Goal: Task Accomplishment & Management: Complete application form

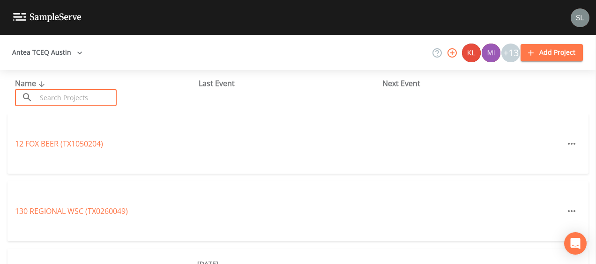
click at [97, 96] on input "text" at bounding box center [77, 97] width 80 height 17
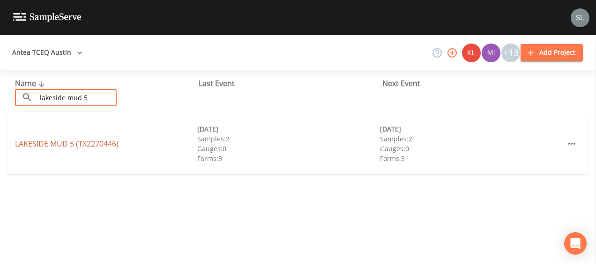
type input "lakeside mud 5"
click at [48, 144] on link "LAKESIDE MUD 5 (TX2270446)" at bounding box center [67, 144] width 104 height 10
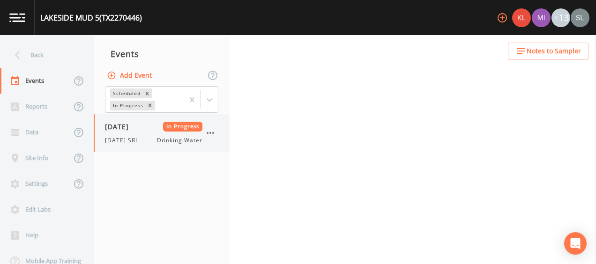
drag, startPoint x: 114, startPoint y: 137, endPoint x: 164, endPoint y: 141, distance: 49.8
click at [114, 137] on span "[DATE] SRI" at bounding box center [124, 140] width 38 height 8
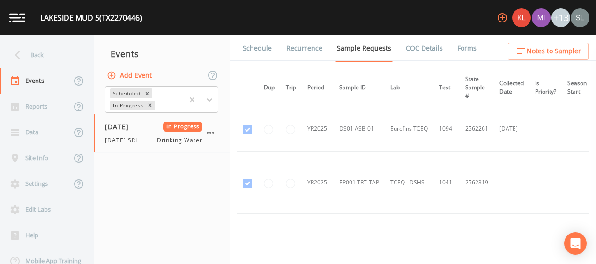
click at [457, 47] on link "Forms" at bounding box center [467, 48] width 22 height 26
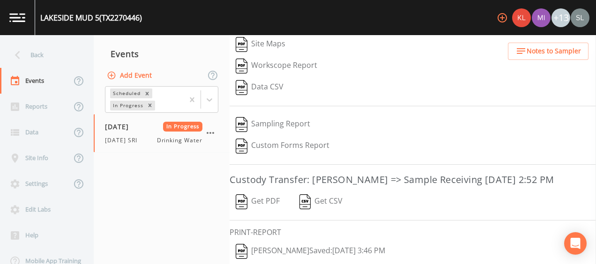
scroll to position [198, 0]
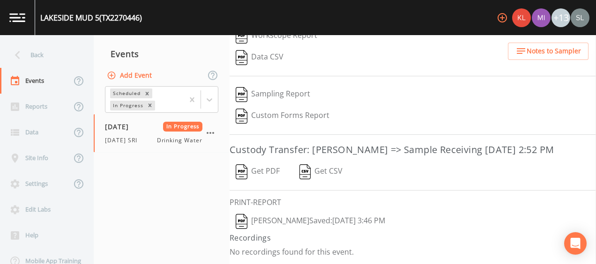
click at [309, 221] on button "[PERSON_NAME]  Saved: [DATE] 3:46 PM" at bounding box center [311, 222] width 162 height 22
click at [260, 178] on button "Get PDF" at bounding box center [258, 172] width 56 height 22
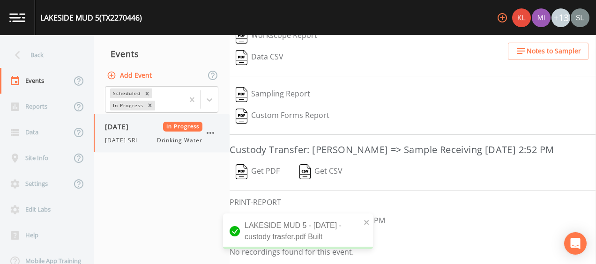
click at [210, 136] on icon "button" at bounding box center [210, 132] width 11 height 11
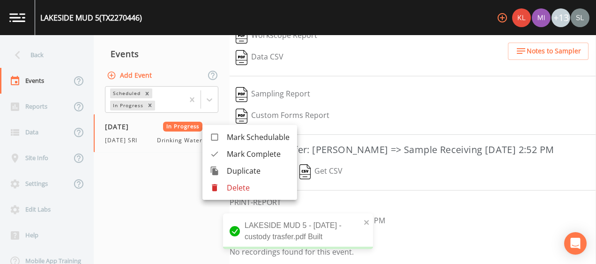
click at [228, 154] on span "Mark Complete" at bounding box center [258, 154] width 63 height 11
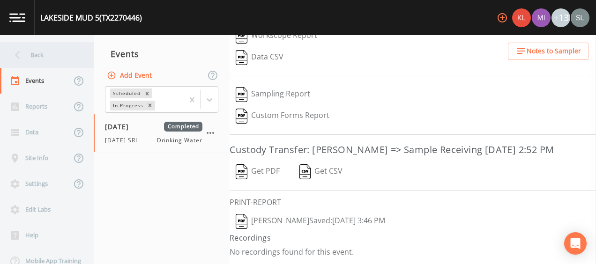
click at [69, 57] on div "Back" at bounding box center [42, 55] width 84 height 26
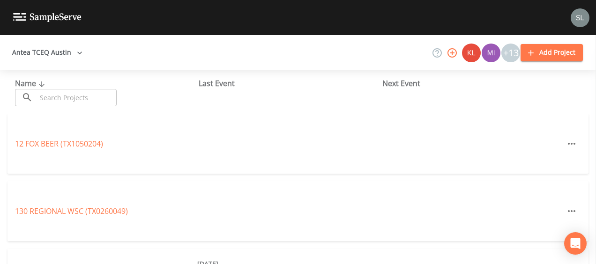
click at [88, 90] on input "text" at bounding box center [77, 97] width 80 height 17
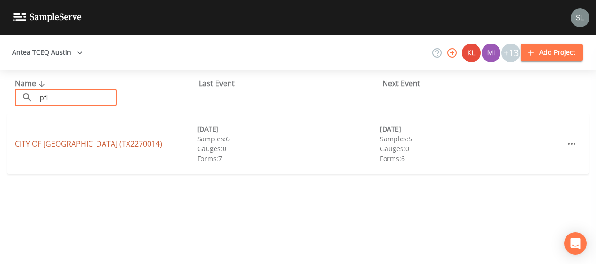
type input "pfl"
click at [51, 141] on link "CITY OF [GEOGRAPHIC_DATA] (TX2270014)" at bounding box center [88, 144] width 147 height 10
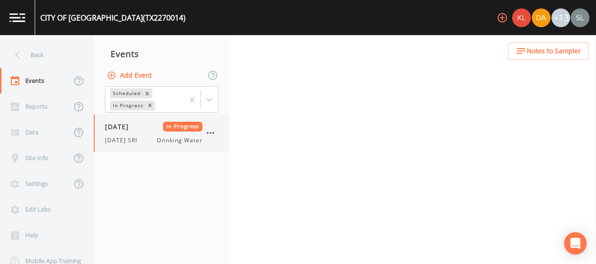
click at [108, 140] on span "[DATE] SRI" at bounding box center [124, 140] width 38 height 8
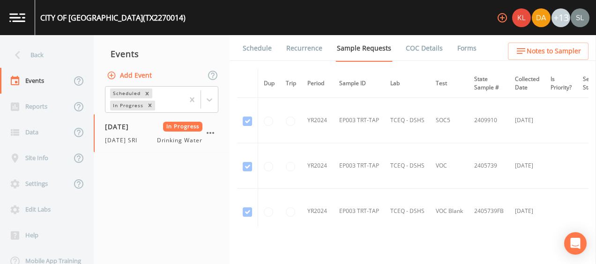
click at [456, 55] on link "Forms" at bounding box center [467, 48] width 22 height 26
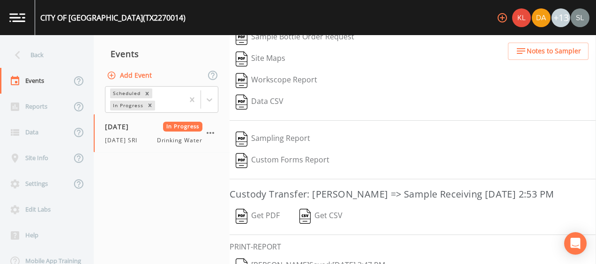
scroll to position [176, 0]
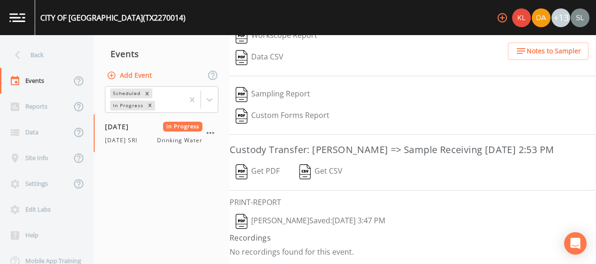
click at [331, 217] on button "[PERSON_NAME]  Saved: [DATE] 3:47 PM" at bounding box center [311, 222] width 162 height 22
drag, startPoint x: 264, startPoint y: 173, endPoint x: 256, endPoint y: 182, distance: 11.6
click at [264, 173] on button "Get PDF" at bounding box center [258, 172] width 56 height 22
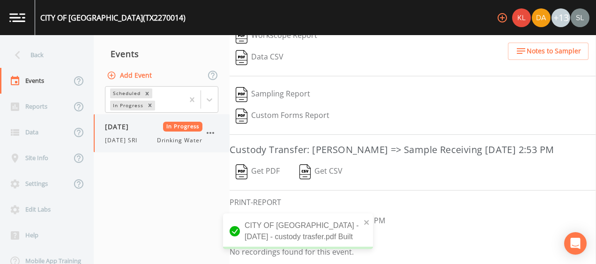
click at [213, 133] on icon "button" at bounding box center [210, 133] width 7 height 2
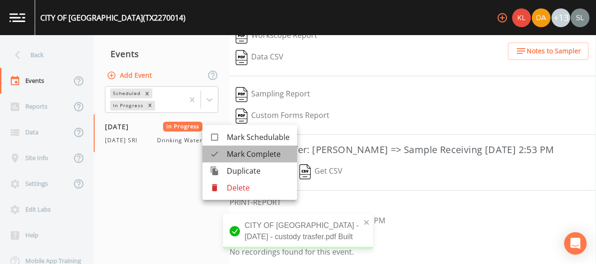
click at [235, 153] on span "Mark Complete" at bounding box center [258, 154] width 63 height 11
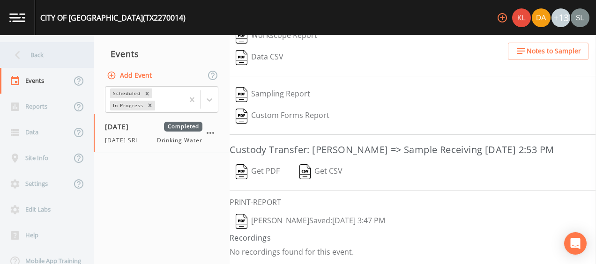
click at [43, 52] on div "Back" at bounding box center [42, 55] width 84 height 26
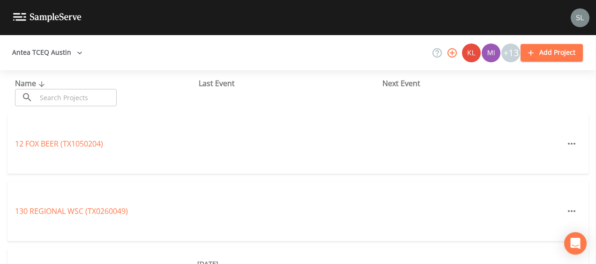
click at [107, 96] on input "text" at bounding box center [77, 97] width 80 height 17
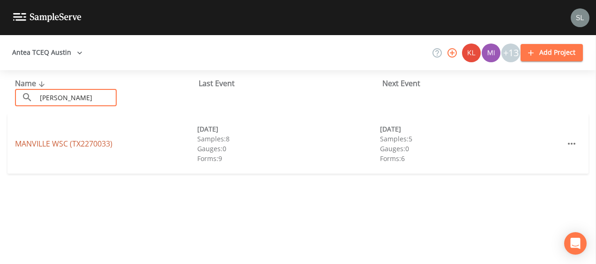
type input "[PERSON_NAME]"
click at [29, 145] on link "MANVILLE WSC (TX2270033)" at bounding box center [63, 144] width 97 height 10
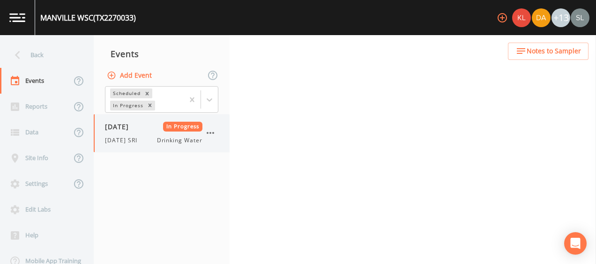
click at [128, 141] on span "[DATE] SRI" at bounding box center [124, 140] width 38 height 8
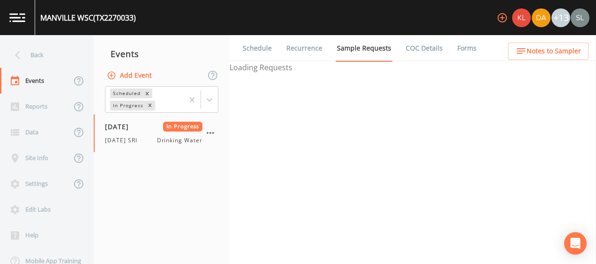
click at [458, 54] on link "Forms" at bounding box center [467, 48] width 22 height 26
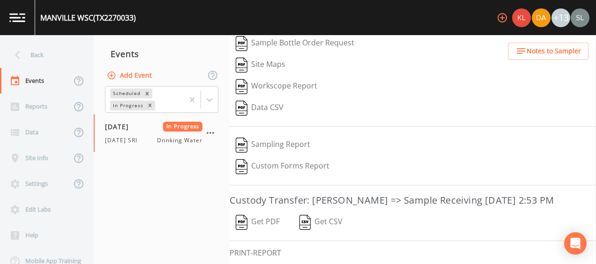
scroll to position [176, 0]
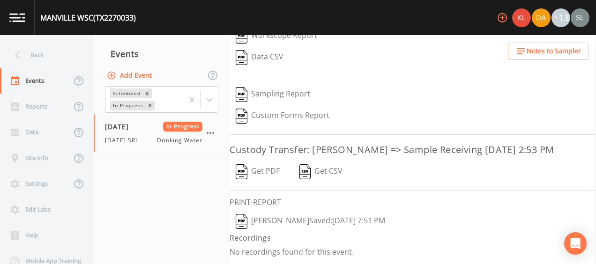
click at [317, 223] on button "[PERSON_NAME]  Saved: [DATE] 7:51 PM" at bounding box center [311, 222] width 162 height 22
click at [249, 179] on button "Get PDF" at bounding box center [258, 172] width 56 height 22
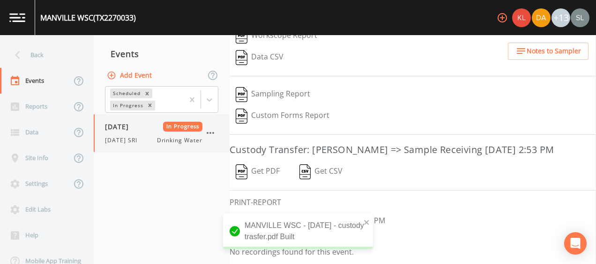
click at [209, 132] on icon "button" at bounding box center [210, 132] width 11 height 11
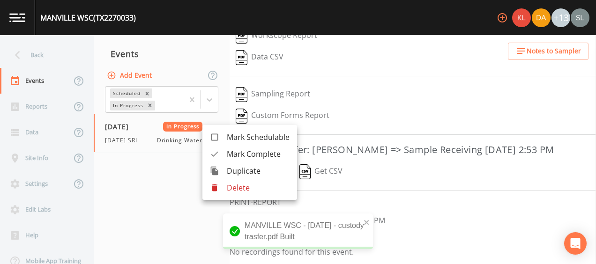
click at [245, 149] on span "Mark Complete" at bounding box center [258, 154] width 63 height 11
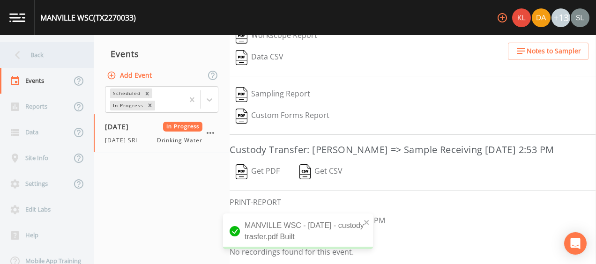
click at [53, 59] on div "Back" at bounding box center [42, 55] width 84 height 26
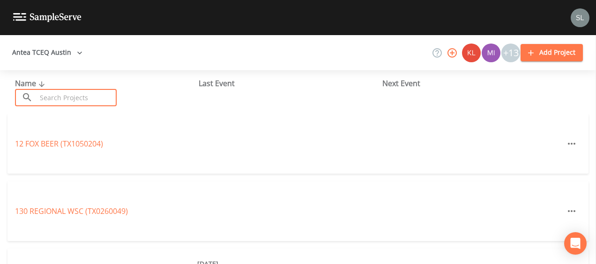
click at [74, 99] on input "text" at bounding box center [77, 97] width 80 height 17
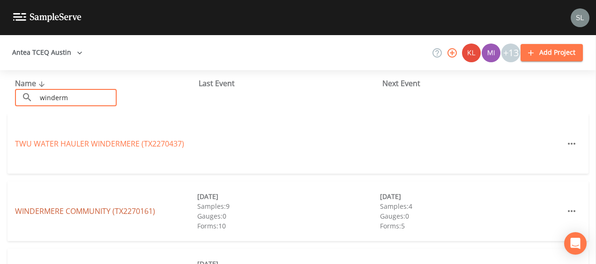
type input "winderm"
click at [46, 212] on link "WINDERMERE COMMUNITY (TX2270161)" at bounding box center [85, 211] width 140 height 10
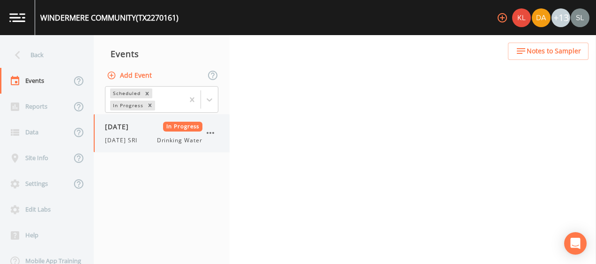
click at [130, 129] on span "[DATE]" at bounding box center [120, 127] width 30 height 10
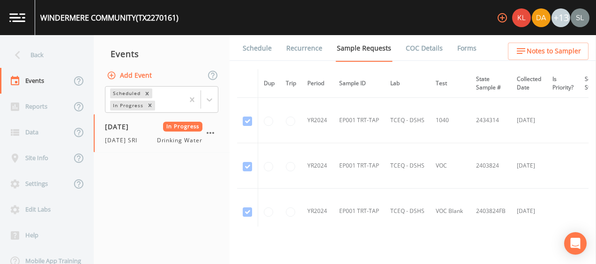
click at [456, 50] on link "Forms" at bounding box center [467, 48] width 22 height 26
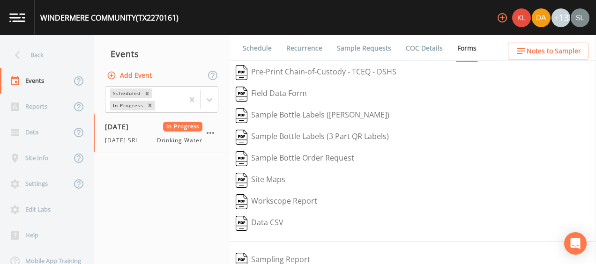
scroll to position [176, 0]
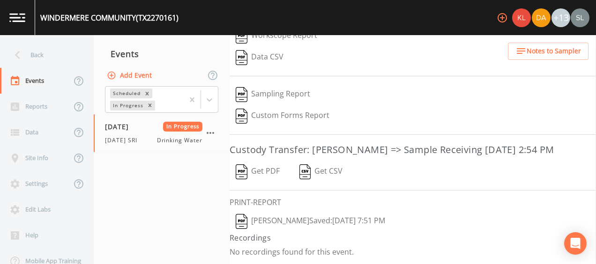
click at [315, 221] on button "[PERSON_NAME]  Saved: [DATE] 7:51 PM" at bounding box center [311, 222] width 162 height 22
click at [265, 172] on button "Get PDF" at bounding box center [258, 172] width 56 height 22
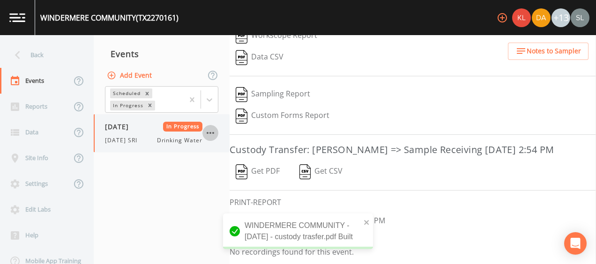
click at [213, 132] on icon "button" at bounding box center [210, 133] width 7 height 2
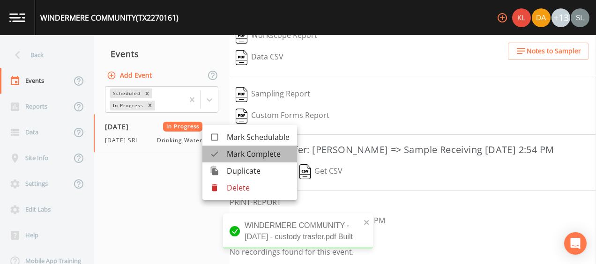
click at [228, 149] on span "Mark Complete" at bounding box center [258, 154] width 63 height 11
